Goal: Navigation & Orientation: Find specific page/section

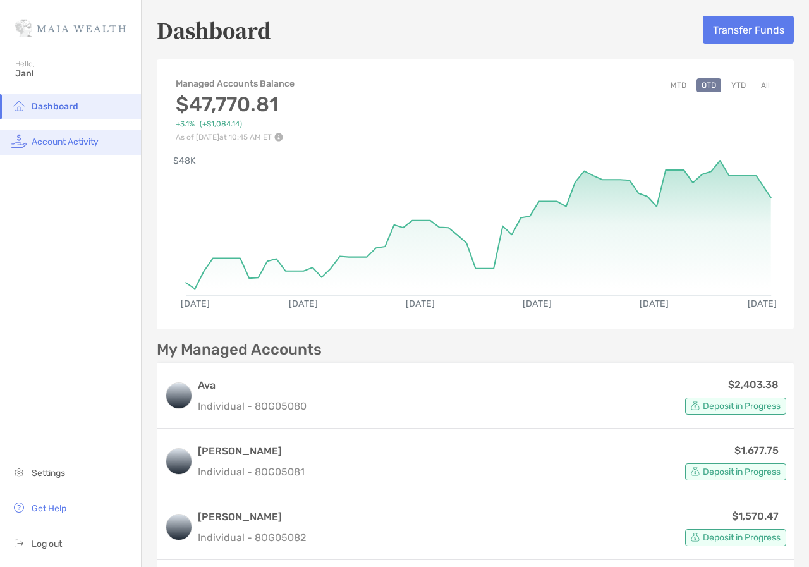
click at [82, 145] on span "Account Activity" at bounding box center [65, 141] width 67 height 11
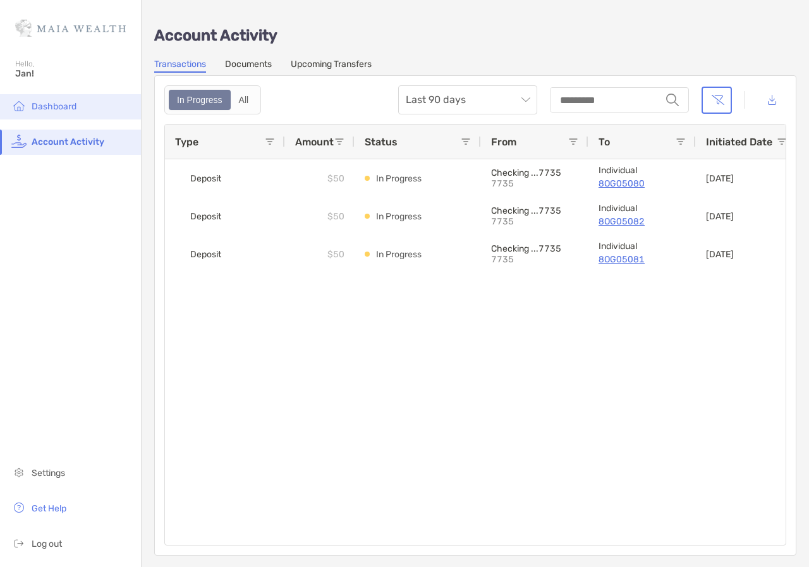
click at [64, 105] on span "Dashboard" at bounding box center [54, 106] width 45 height 11
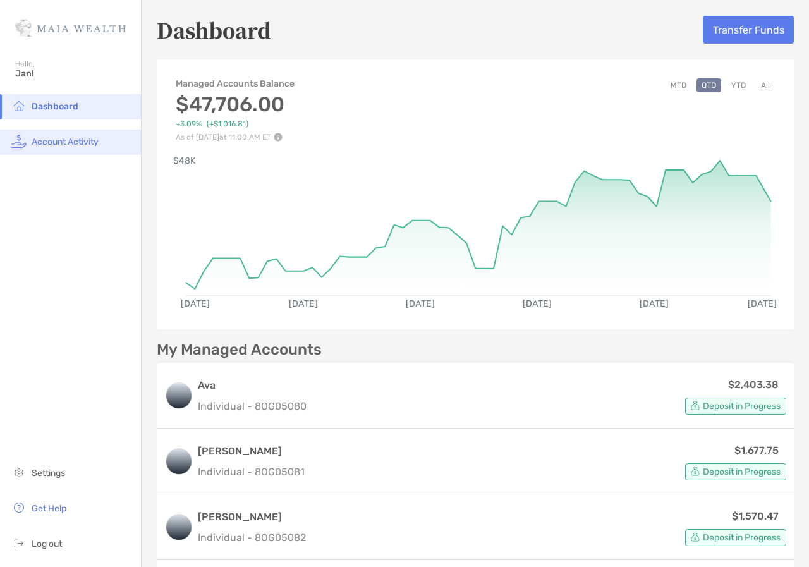
click at [84, 144] on span "Account Activity" at bounding box center [65, 141] width 67 height 11
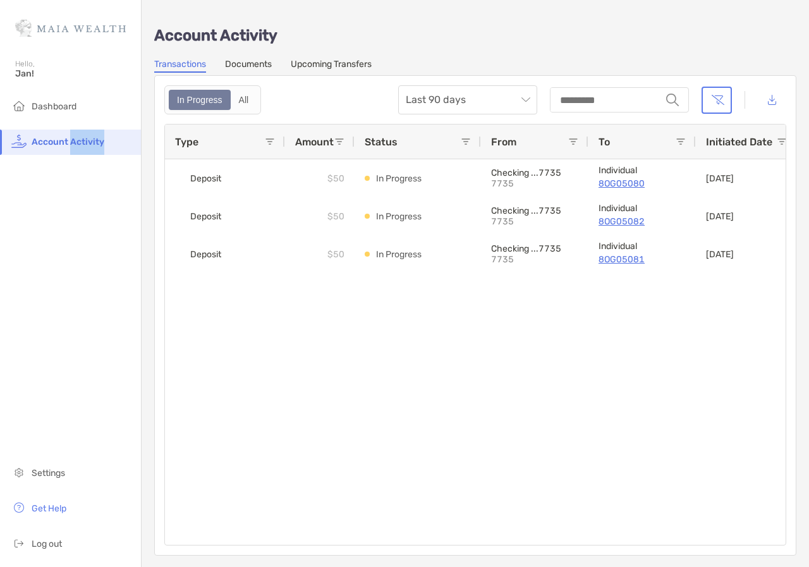
click at [258, 67] on link "Documents" at bounding box center [248, 66] width 47 height 14
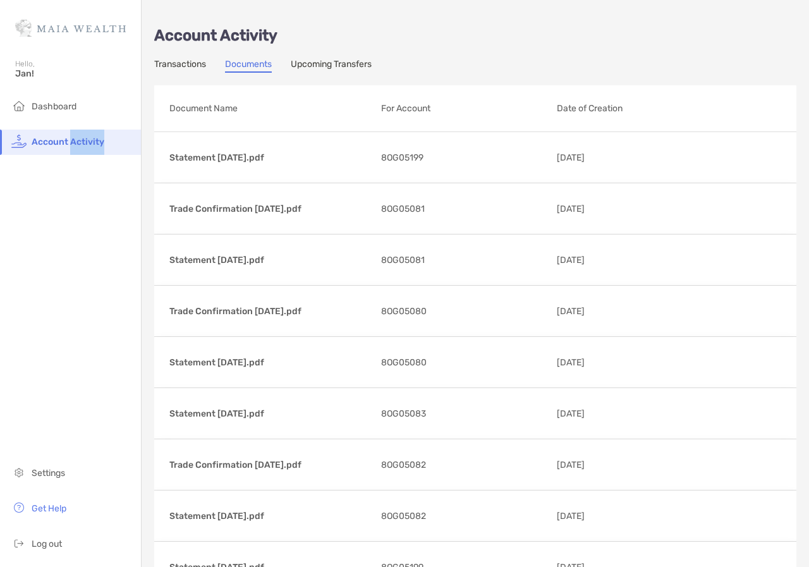
click at [332, 63] on link "Upcoming Transfers" at bounding box center [331, 66] width 81 height 14
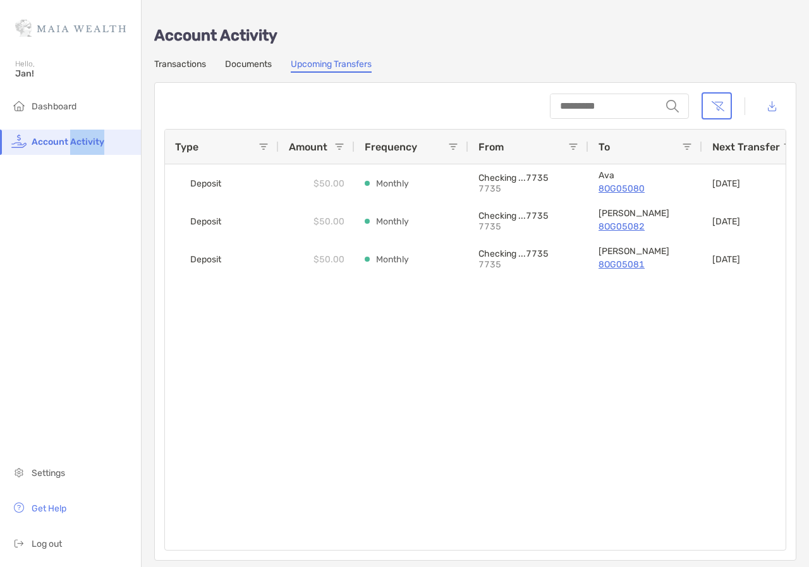
click at [187, 67] on link "Transactions" at bounding box center [180, 66] width 52 height 14
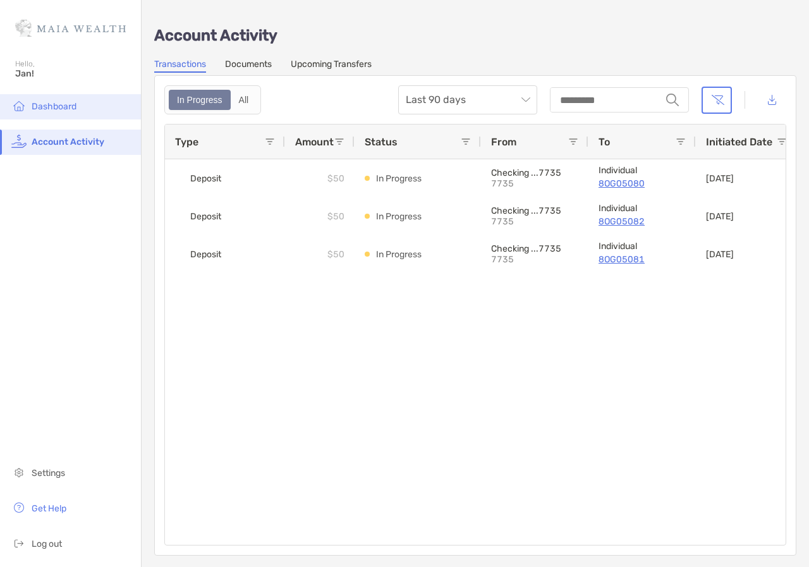
click at [58, 107] on span "Dashboard" at bounding box center [54, 106] width 45 height 11
